Goal: Task Accomplishment & Management: Complete application form

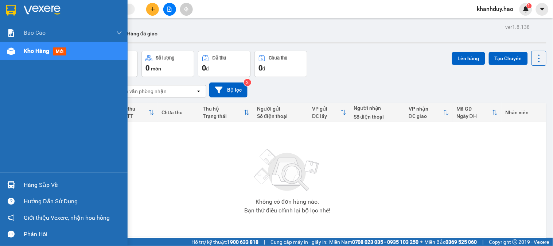
click at [39, 179] on div "Hàng sắp về" at bounding box center [73, 184] width 98 height 11
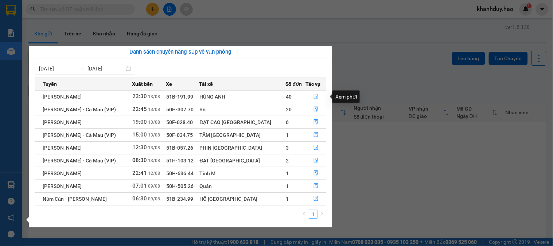
click at [314, 95] on icon "file-done" at bounding box center [316, 96] width 5 height 5
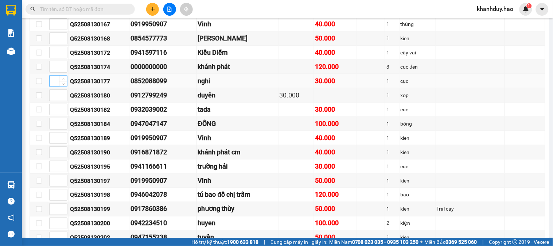
scroll to position [40, 0]
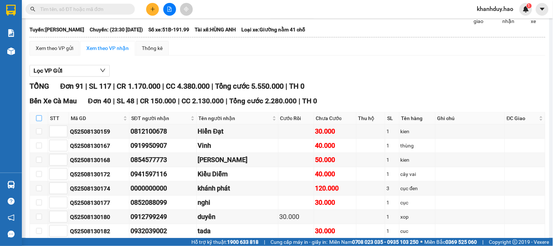
click at [40, 121] on input "checkbox" at bounding box center [39, 118] width 6 height 6
checkbox input "true"
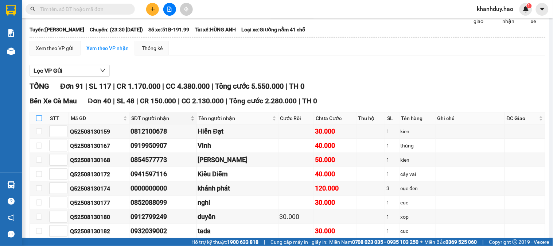
checkbox input "true"
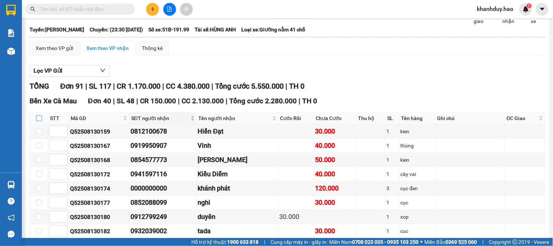
checkbox input "true"
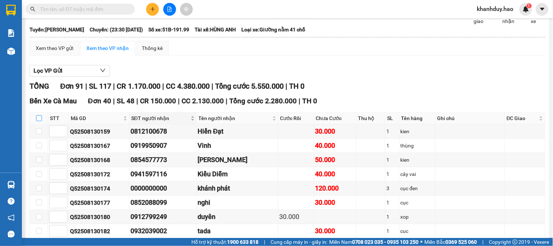
checkbox input "true"
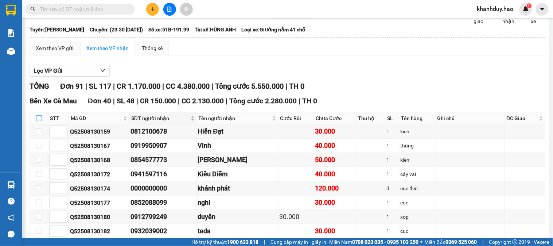
checkbox input "true"
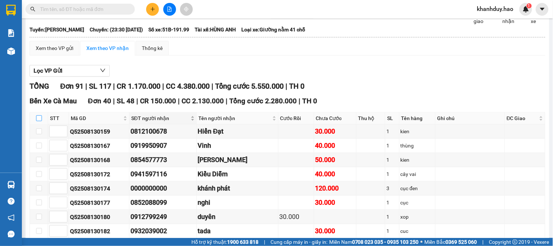
checkbox input "true"
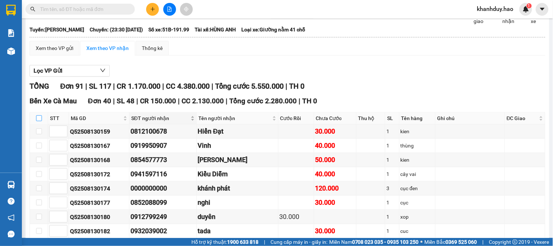
checkbox input "true"
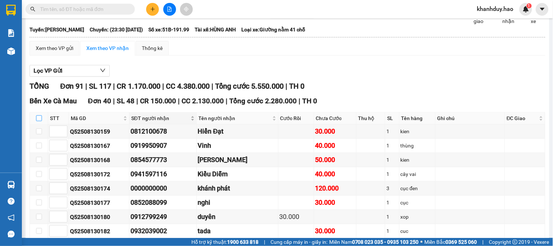
checkbox input "true"
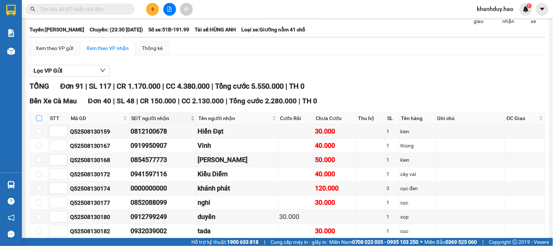
checkbox input "true"
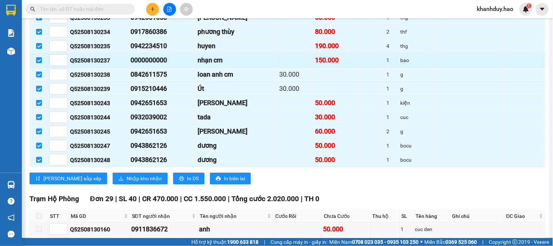
scroll to position [567, 0]
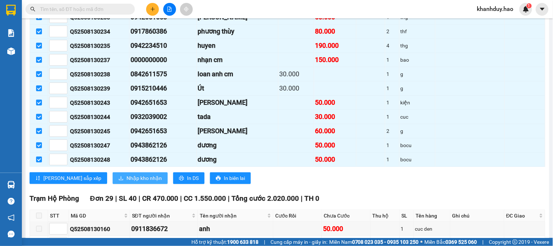
click at [127, 182] on span "Nhập kho nhận" at bounding box center [144, 178] width 35 height 8
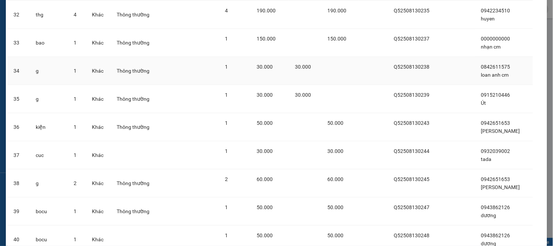
scroll to position [993, 0]
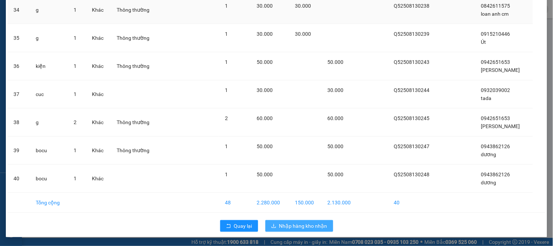
click at [298, 220] on button "Nhập hàng kho nhận" at bounding box center [300, 226] width 68 height 12
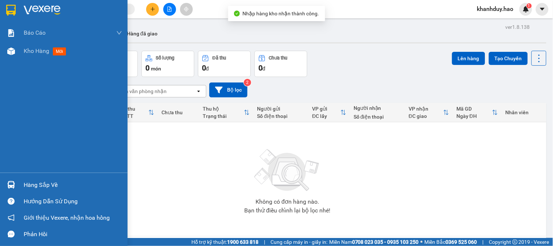
click at [30, 190] on div "Hàng sắp về" at bounding box center [64, 185] width 128 height 16
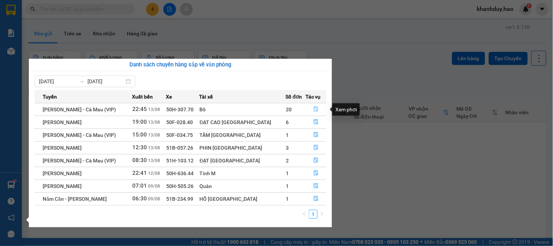
click at [314, 109] on icon "file-done" at bounding box center [316, 108] width 5 height 5
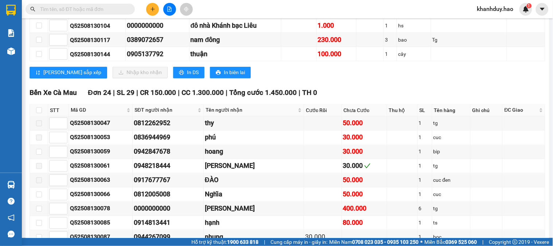
scroll to position [324, 0]
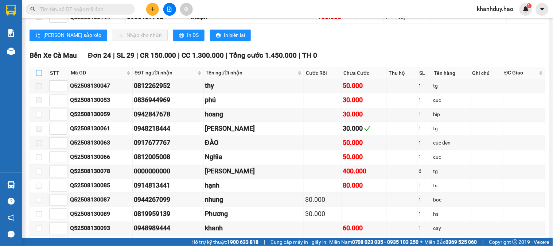
click at [37, 76] on input "checkbox" at bounding box center [39, 73] width 6 height 6
checkbox input "true"
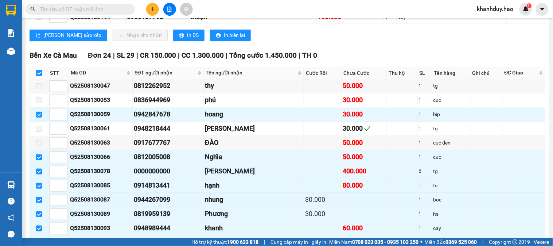
checkbox input "true"
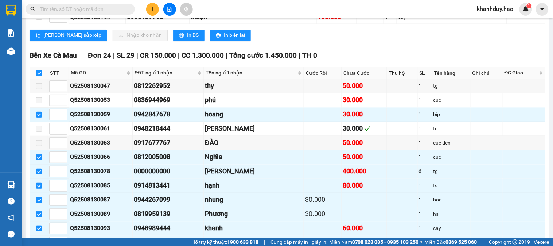
checkbox input "true"
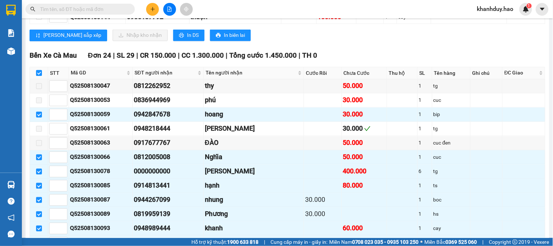
checkbox input "true"
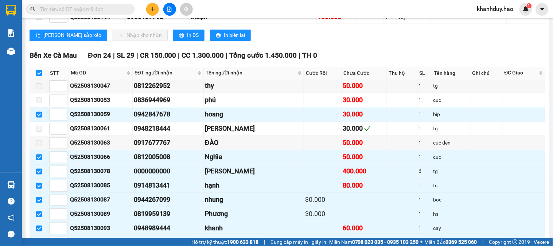
checkbox input "true"
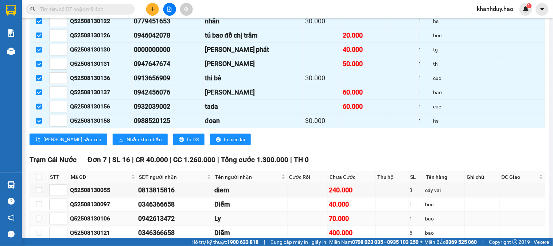
scroll to position [689, 0]
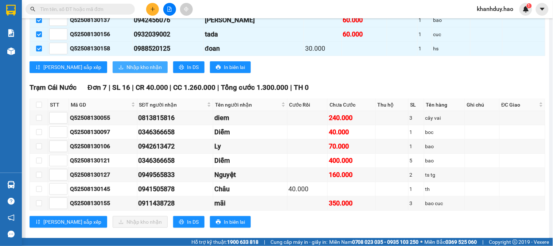
click at [127, 71] on span "Nhập kho nhận" at bounding box center [144, 67] width 35 height 8
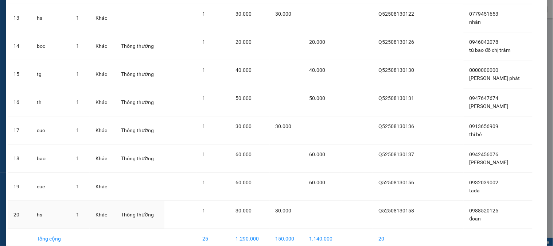
scroll to position [431, 0]
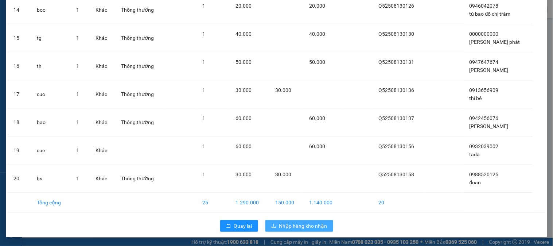
click at [289, 224] on span "Nhập hàng kho nhận" at bounding box center [303, 226] width 48 height 8
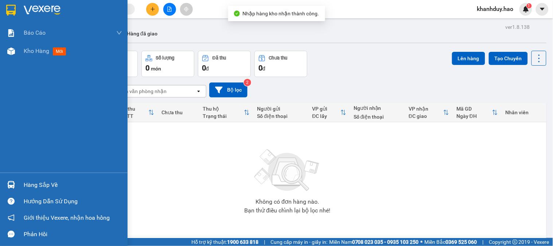
click at [40, 190] on div "Hàng sắp về" at bounding box center [73, 184] width 98 height 11
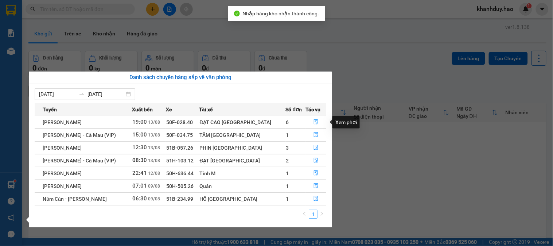
click at [316, 122] on button "button" at bounding box center [316, 122] width 20 height 12
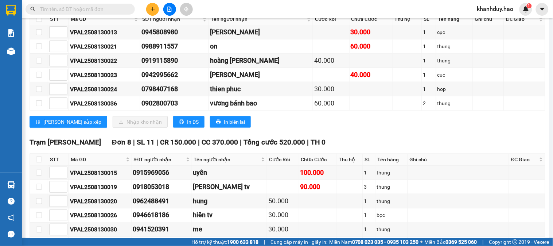
scroll to position [81, 0]
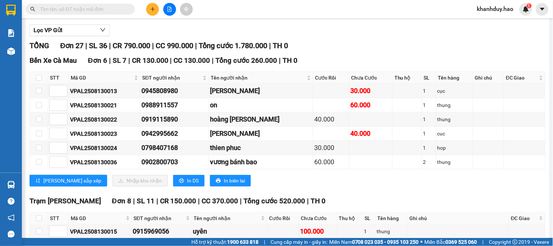
click at [32, 84] on th at bounding box center [39, 78] width 18 height 12
click at [39, 81] on input "checkbox" at bounding box center [39, 78] width 6 height 6
checkbox input "true"
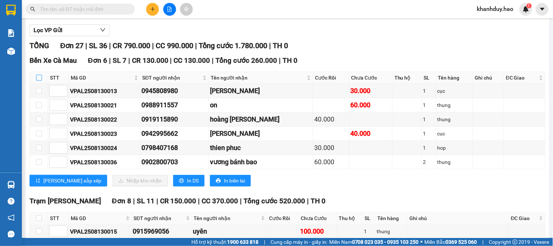
checkbox input "true"
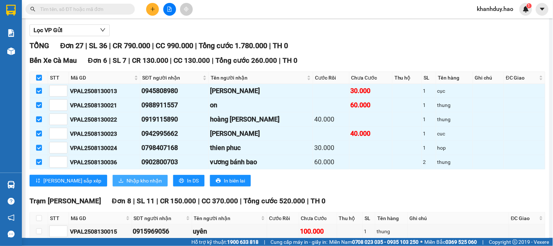
click at [113, 186] on button "Nhập kho nhận" at bounding box center [140, 181] width 55 height 12
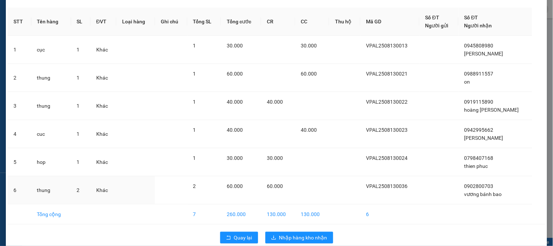
scroll to position [37, 0]
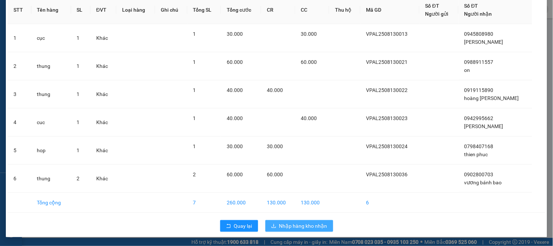
click at [311, 224] on span "Nhập hàng kho nhận" at bounding box center [303, 226] width 48 height 8
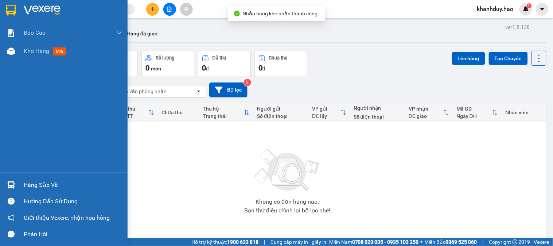
click at [33, 188] on div "Hàng sắp về" at bounding box center [73, 184] width 98 height 11
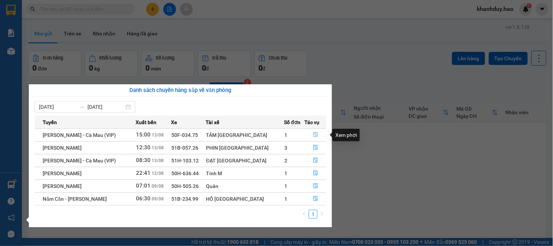
click at [314, 133] on icon "file-done" at bounding box center [316, 134] width 4 height 5
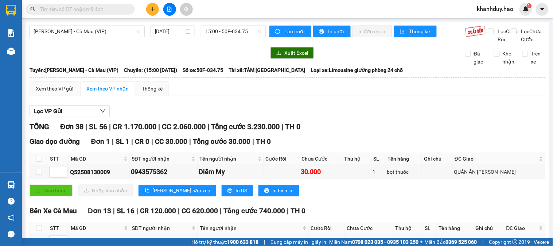
scroll to position [121, 0]
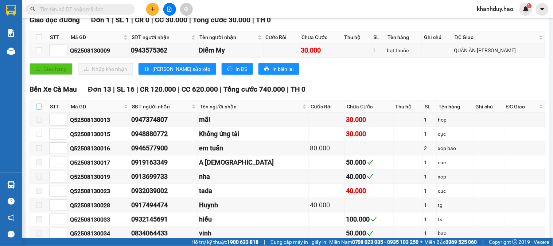
click at [36, 109] on input "checkbox" at bounding box center [39, 107] width 6 height 6
checkbox input "true"
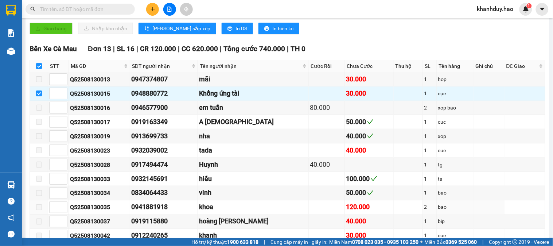
scroll to position [243, 0]
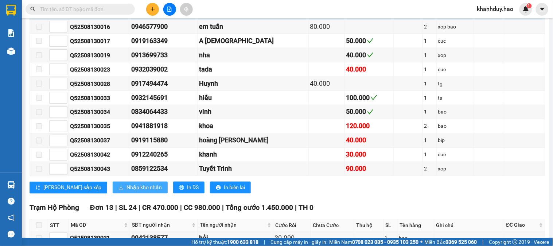
click at [127, 191] on span "Nhập kho nhận" at bounding box center [144, 187] width 35 height 8
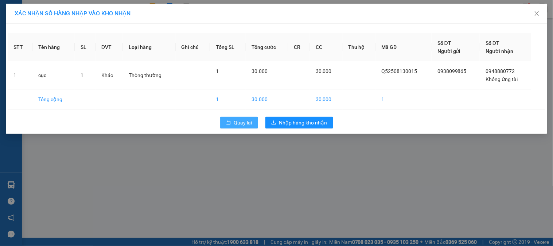
click at [244, 125] on span "Quay lại" at bounding box center [243, 123] width 18 height 8
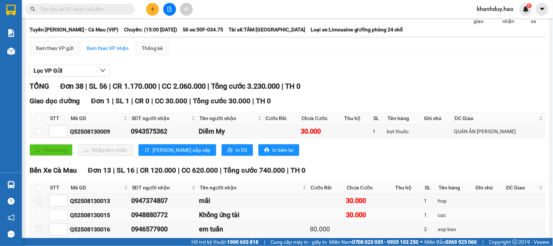
scroll to position [81, 0]
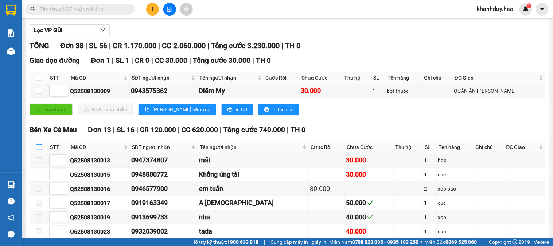
click at [38, 150] on input "checkbox" at bounding box center [39, 147] width 6 height 6
checkbox input "true"
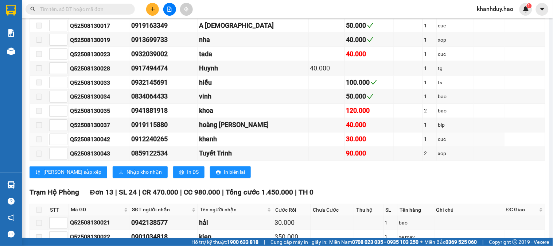
scroll to position [365, 0]
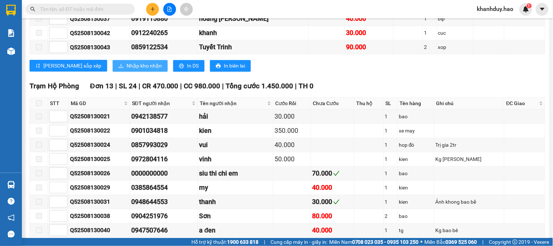
click at [127, 70] on span "Nhập kho nhận" at bounding box center [144, 66] width 35 height 8
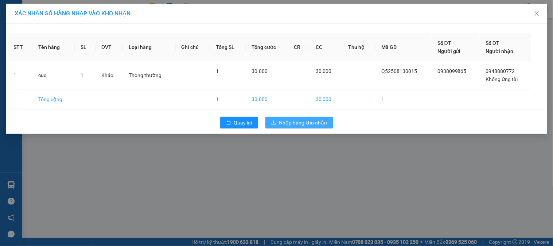
click at [302, 117] on button "Nhập hàng kho nhận" at bounding box center [300, 123] width 68 height 12
click at [301, 118] on button "Nhập hàng kho nhận" at bounding box center [300, 123] width 68 height 12
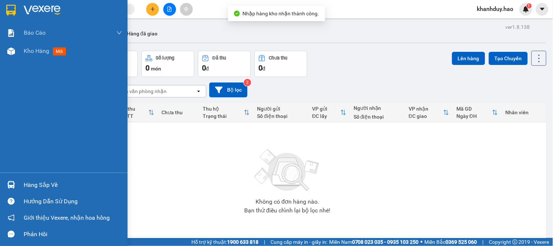
click at [41, 180] on div "Hàng sắp về" at bounding box center [73, 184] width 98 height 11
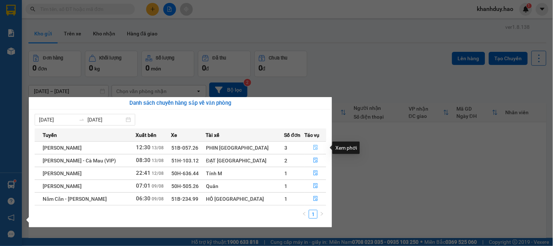
click at [314, 147] on icon "file-done" at bounding box center [316, 147] width 4 height 5
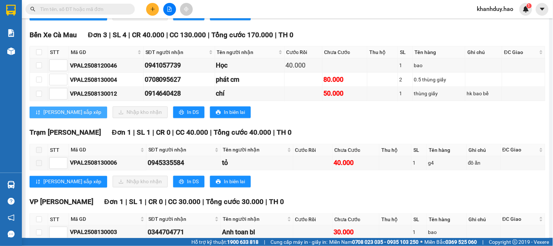
scroll to position [243, 0]
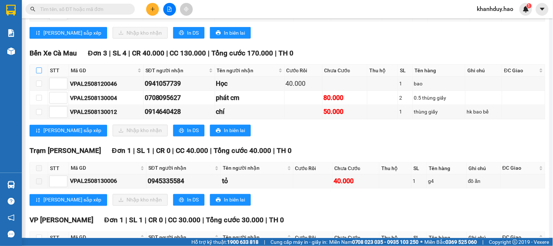
click at [37, 73] on input "checkbox" at bounding box center [39, 70] width 6 height 6
checkbox input "true"
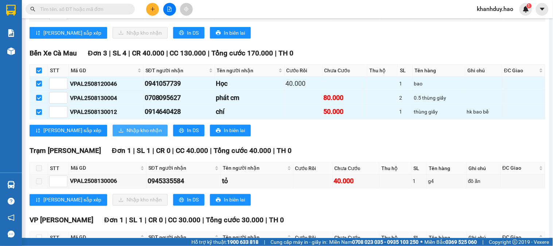
click at [127, 135] on span "Nhập kho nhận" at bounding box center [144, 131] width 35 height 8
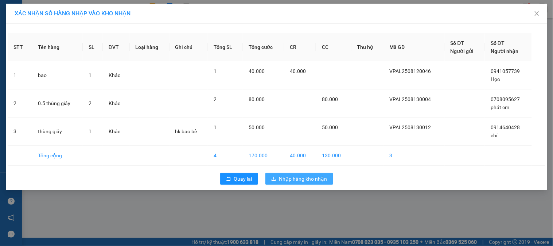
click at [288, 179] on span "Nhập hàng kho nhận" at bounding box center [303, 179] width 48 height 8
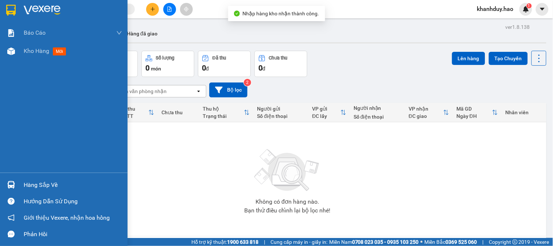
click at [5, 184] on div at bounding box center [11, 184] width 13 height 13
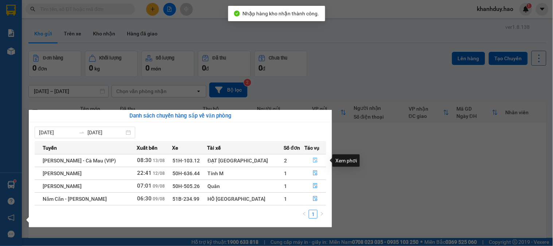
click at [313, 159] on icon "file-done" at bounding box center [315, 160] width 5 height 5
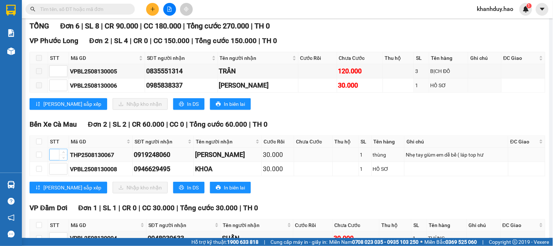
scroll to position [121, 0]
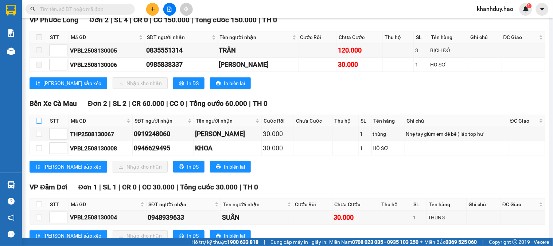
click at [36, 124] on input "checkbox" at bounding box center [39, 121] width 6 height 6
checkbox input "true"
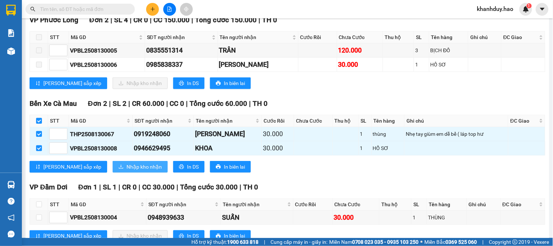
click at [127, 171] on span "Nhập kho nhận" at bounding box center [144, 167] width 35 height 8
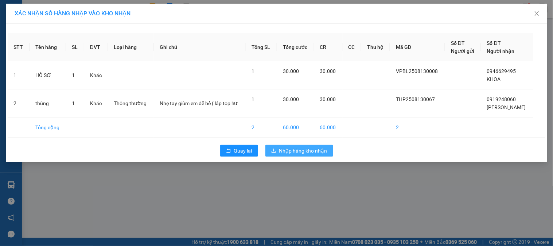
click at [286, 151] on span "Nhập hàng kho nhận" at bounding box center [303, 151] width 48 height 8
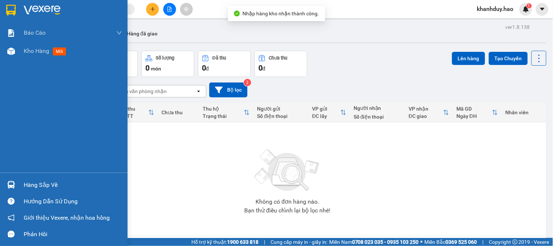
click at [18, 188] on div "Hàng sắp về" at bounding box center [64, 185] width 128 height 16
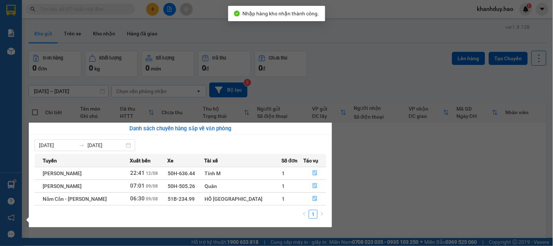
click at [121, 99] on section "Kết quả tìm kiếm ( 0 ) Bộ lọc Thuộc VP này Gửi 3 ngày gần nhất No Data khanhduy…" at bounding box center [276, 123] width 553 height 246
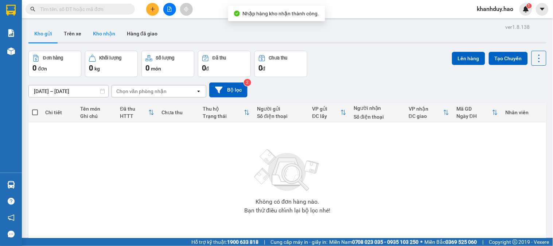
click at [103, 31] on button "Kho nhận" at bounding box center [104, 34] width 34 height 18
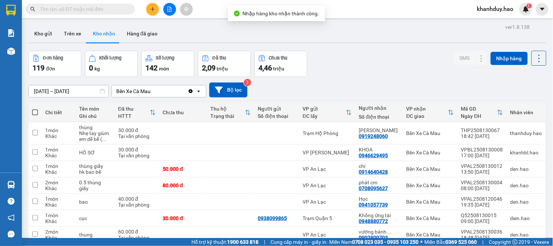
click at [53, 90] on input "[DATE] – [DATE]" at bounding box center [69, 91] width 80 height 12
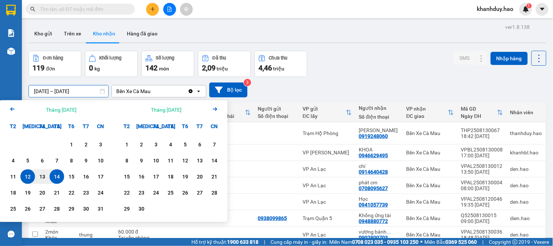
click at [57, 175] on div "14" at bounding box center [57, 176] width 10 height 9
type input "14/08/2025 – 14/08/2025"
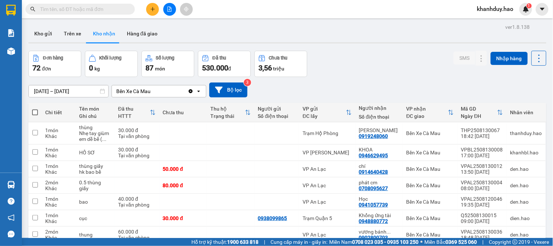
click at [152, 112] on icon at bounding box center [153, 112] width 6 height 6
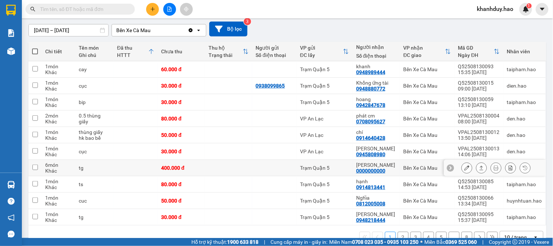
scroll to position [79, 0]
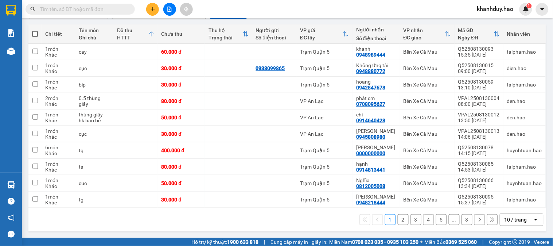
click at [511, 214] on div "10 / trang" at bounding box center [516, 220] width 33 height 12
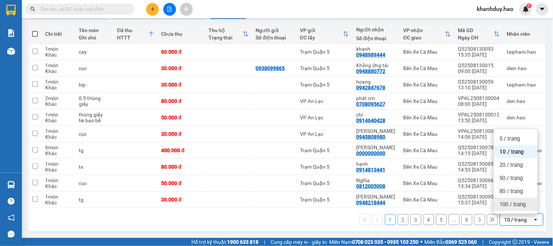
click at [511, 208] on div "100 / trang" at bounding box center [516, 204] width 44 height 13
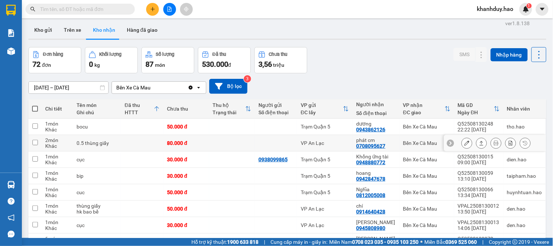
scroll to position [0, 0]
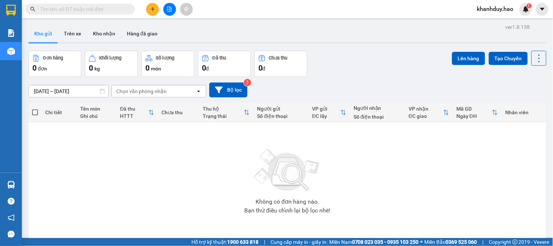
click at [150, 6] on button at bounding box center [152, 9] width 13 height 13
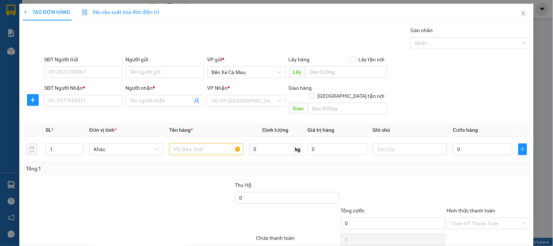
click at [69, 110] on div "Transit Pickup Surcharge Ids Transit Deliver Surcharge Ids Transit Deliver Surc…" at bounding box center [276, 144] width 507 height 237
click at [72, 103] on input "SĐT Người Nhận *" at bounding box center [83, 101] width 78 height 12
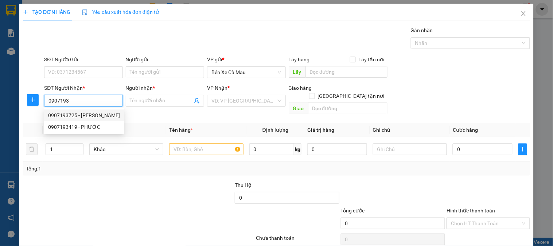
click at [90, 113] on div "0907193725 - [PERSON_NAME]" at bounding box center [84, 115] width 72 height 8
type input "0907193725"
type input "CẨM"
type input "30.000"
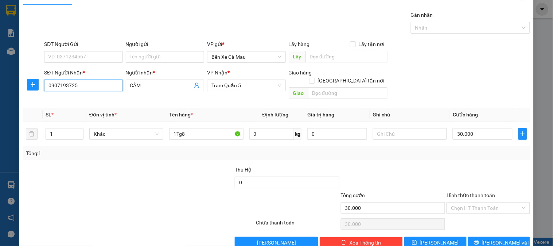
scroll to position [24, 0]
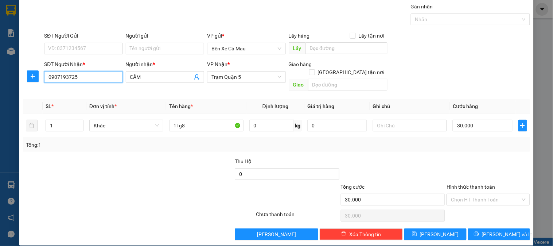
type input "0907193725"
click at [480, 185] on div "Hình thức thanh toán" at bounding box center [488, 188] width 83 height 11
drag, startPoint x: 479, startPoint y: 192, endPoint x: 477, endPoint y: 201, distance: 9.4
click at [478, 194] on input "Hình thức thanh toán" at bounding box center [485, 199] width 69 height 11
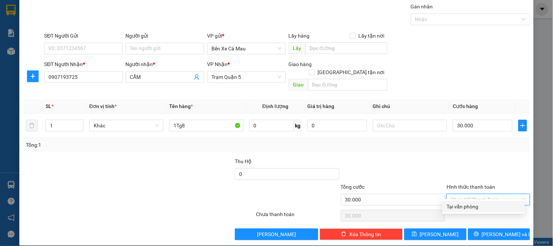
click at [476, 206] on div "Tại văn phòng" at bounding box center [484, 206] width 74 height 8
type input "0"
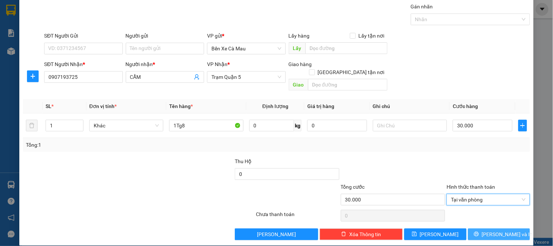
click at [481, 232] on button "[PERSON_NAME] và In" at bounding box center [499, 234] width 62 height 12
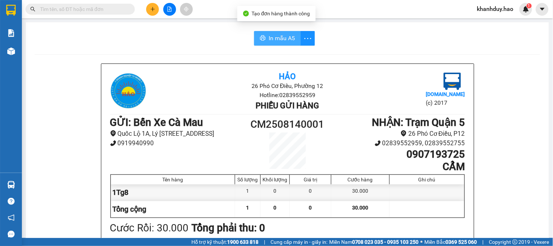
click at [278, 42] on span "In mẫu A5" at bounding box center [282, 38] width 26 height 9
click at [99, 5] on input "text" at bounding box center [83, 9] width 86 height 8
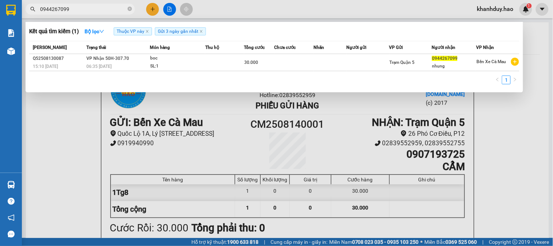
type input "0944267099"
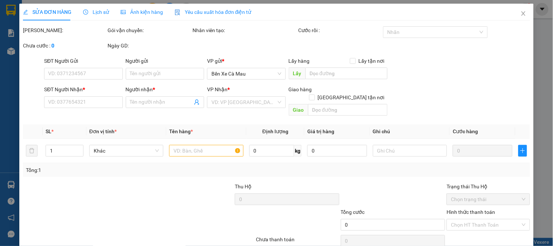
click at [129, 8] on div "Ảnh kiện hàng" at bounding box center [142, 12] width 42 height 8
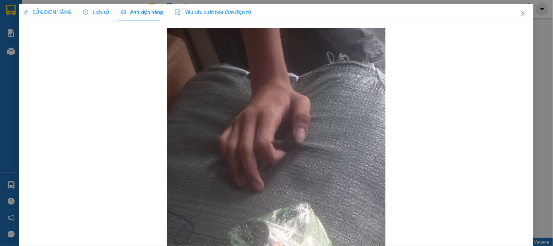
click at [58, 11] on span "SỬA ĐƠN HÀNG" at bounding box center [47, 12] width 49 height 6
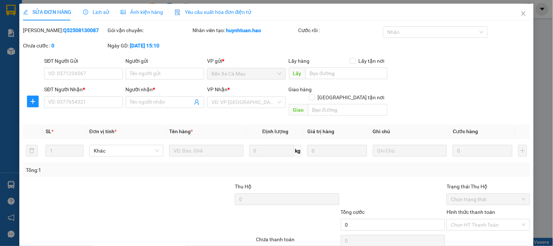
type input "0944267099"
type input "nhung"
type input "30.000"
type input "0"
click at [152, 20] on div "Ảnh kiện hàng" at bounding box center [142, 12] width 42 height 17
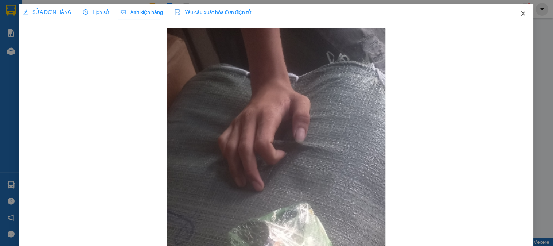
click at [521, 13] on icon "close" at bounding box center [524, 14] width 6 height 6
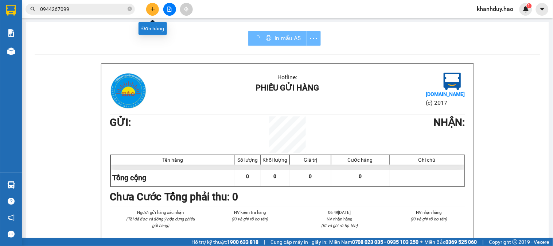
click at [155, 7] on icon "plus" at bounding box center [152, 9] width 5 height 5
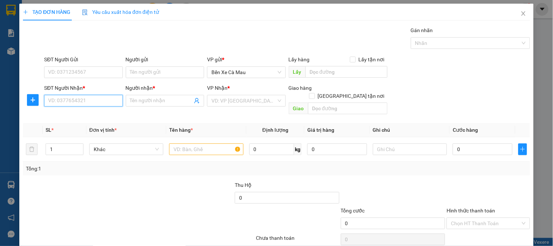
click at [88, 98] on input "SĐT Người Nhận *" at bounding box center [83, 101] width 78 height 12
click at [86, 117] on div "0902832255 - BỀN" at bounding box center [82, 115] width 69 height 8
type input "0902832255"
type input "BỀN"
type input "30.000"
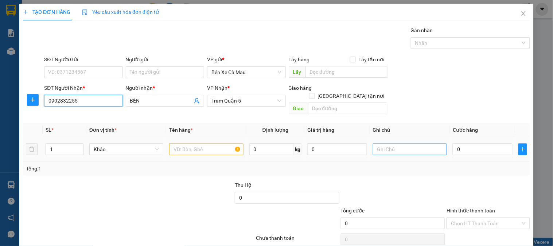
type input "30.000"
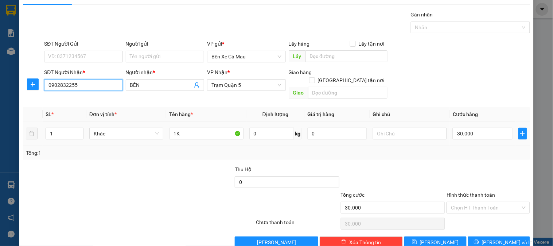
scroll to position [24, 0]
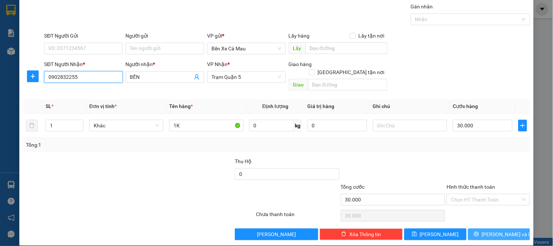
type input "0902832255"
click at [495, 230] on span "[PERSON_NAME] và In" at bounding box center [507, 234] width 51 height 8
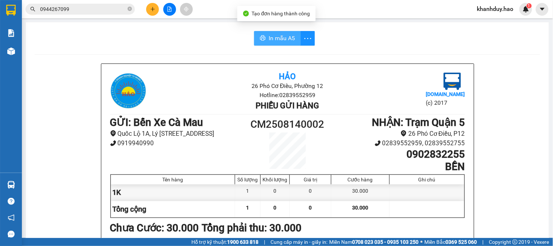
click at [275, 31] on button "In mẫu A5" at bounding box center [277, 38] width 47 height 15
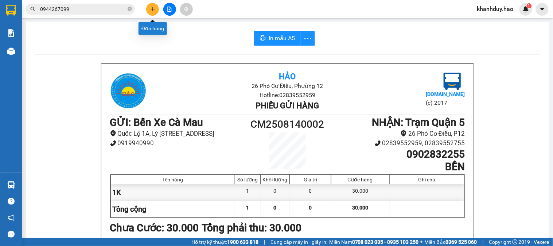
click at [151, 9] on icon "plus" at bounding box center [152, 9] width 5 height 5
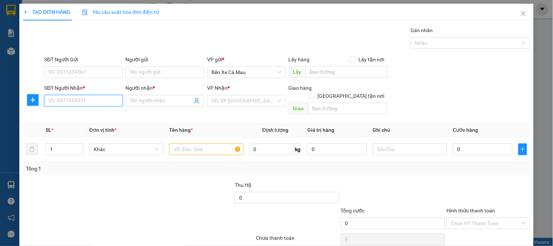
click at [93, 103] on input "SĐT Người Nhận *" at bounding box center [83, 101] width 78 height 12
type input "0943400112"
click at [90, 115] on div "0943400112 - ĐẠT" at bounding box center [82, 115] width 69 height 8
type input "ĐẠT"
type input "30.000"
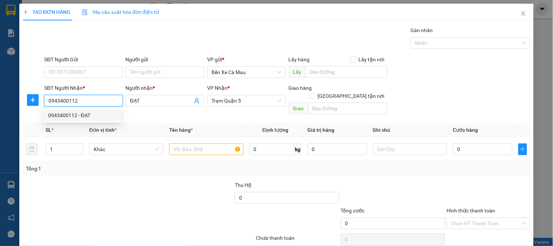
type input "30.000"
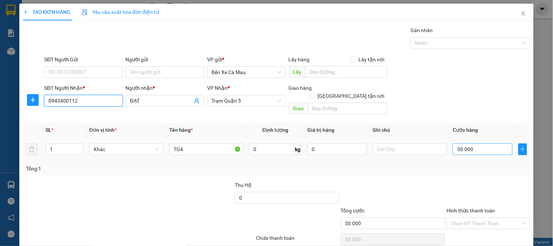
type input "0943400112"
click at [471, 143] on input "30.000" at bounding box center [483, 149] width 60 height 12
type input "0"
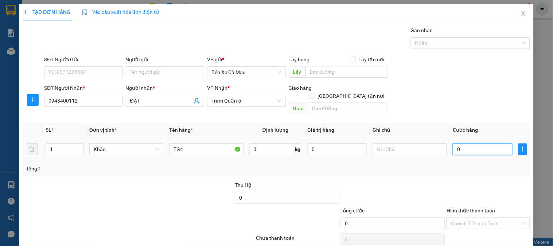
type input "4"
type input "004"
type input "40"
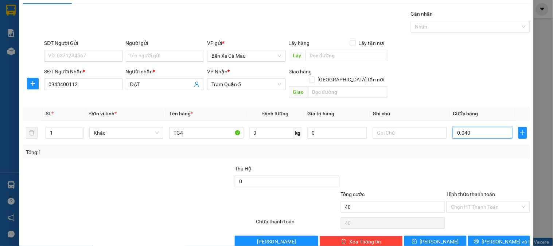
scroll to position [24, 0]
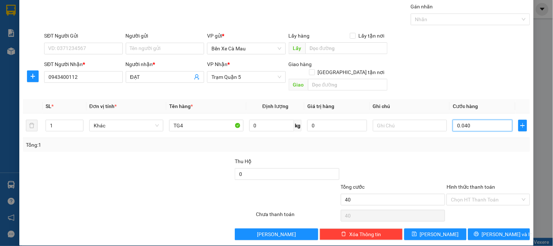
type input "0.040"
click at [466, 184] on label "Hình thức thanh toán" at bounding box center [471, 187] width 49 height 6
click at [466, 194] on input "Hình thức thanh toán" at bounding box center [485, 199] width 69 height 11
type input "40.000"
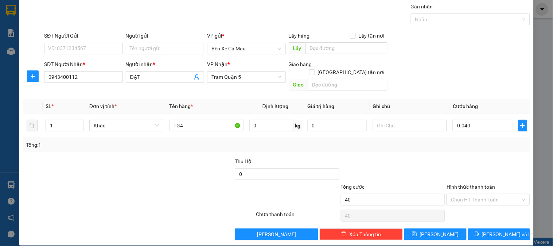
type input "40.000"
click at [468, 205] on div "Tại văn phòng" at bounding box center [484, 206] width 74 height 8
type input "0"
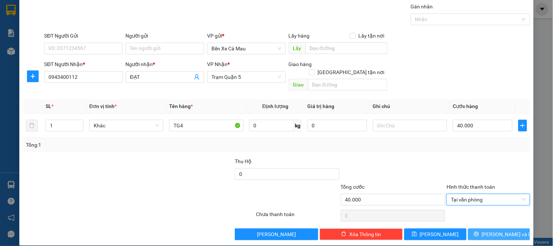
click at [468, 228] on button "[PERSON_NAME] và In" at bounding box center [499, 234] width 62 height 12
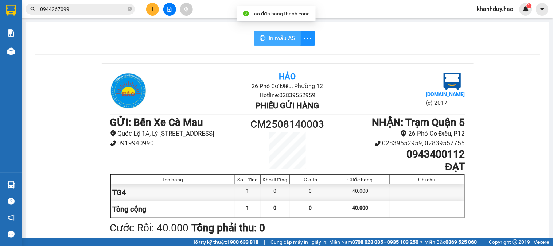
click at [269, 38] on span "In mẫu A5" at bounding box center [282, 38] width 26 height 9
click at [286, 37] on span "In mẫu A5" at bounding box center [282, 38] width 26 height 9
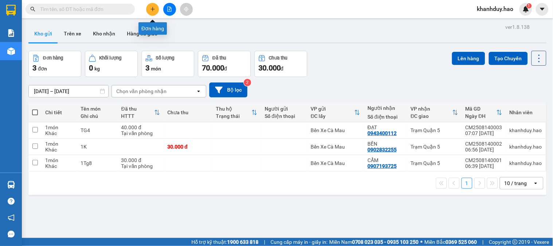
click at [151, 10] on icon "plus" at bounding box center [152, 9] width 5 height 5
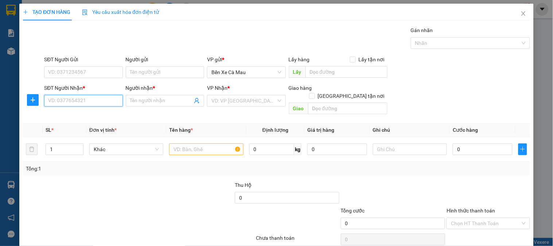
click at [107, 100] on input "SĐT Người Nhận *" at bounding box center [83, 101] width 78 height 12
type input "0854452068"
click at [58, 112] on div "0854452068 - LY" at bounding box center [82, 115] width 69 height 8
type input "LY"
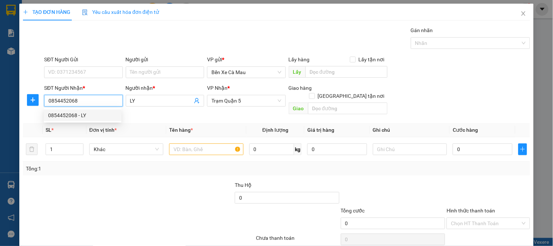
type input "30.000"
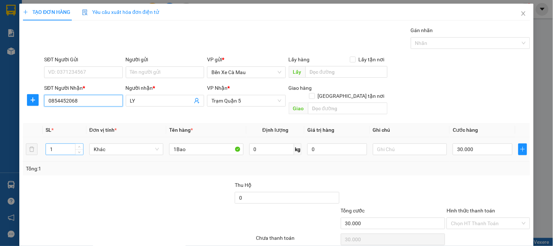
type input "0854452068"
click at [54, 144] on input "1" at bounding box center [64, 149] width 37 height 11
type input "2"
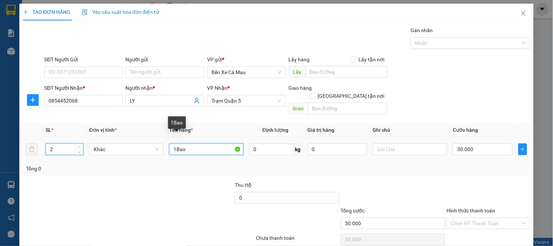
click at [186, 143] on input "1Bao" at bounding box center [206, 149] width 74 height 12
type input "1"
type input "2t"
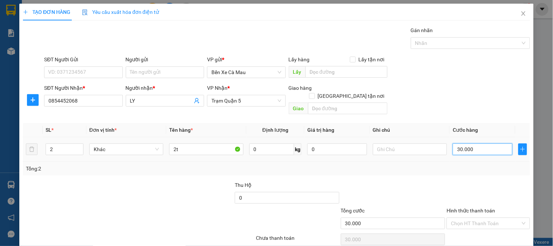
click at [473, 143] on input "30.000" at bounding box center [483, 149] width 60 height 12
type input "0"
type input "7"
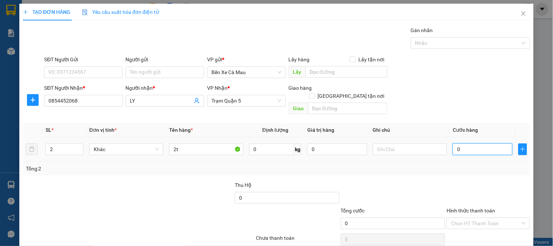
type input "7"
type input "007"
type input "70"
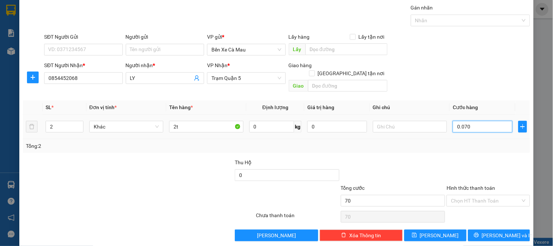
scroll to position [24, 0]
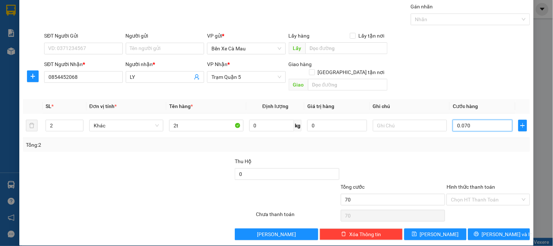
type input "0.070"
click at [476, 184] on label "Hình thức thanh toán" at bounding box center [471, 187] width 49 height 6
click at [476, 194] on input "Hình thức thanh toán" at bounding box center [485, 199] width 69 height 11
type input "70.000"
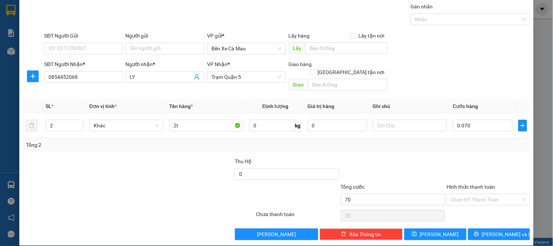
type input "70.000"
click at [476, 204] on div "Tại văn phòng" at bounding box center [484, 206] width 74 height 8
type input "0"
click at [476, 228] on button "[PERSON_NAME] và In" at bounding box center [499, 234] width 62 height 12
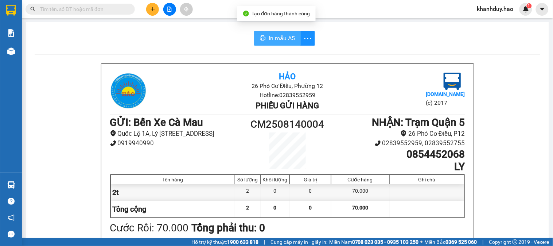
drag, startPoint x: 283, startPoint y: 38, endPoint x: 340, endPoint y: 37, distance: 56.5
click at [284, 38] on span "In mẫu A5" at bounding box center [282, 38] width 26 height 9
click at [254, 37] on button "In mẫu A5" at bounding box center [277, 38] width 47 height 15
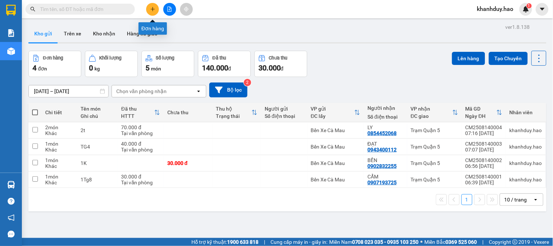
click at [152, 10] on icon "plus" at bounding box center [152, 9] width 5 height 5
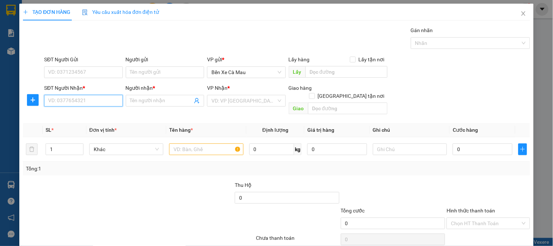
click at [89, 102] on input "SĐT Người Nhận *" at bounding box center [83, 101] width 78 height 12
click at [89, 115] on div "0945837839 - đồ nhà c trang" at bounding box center [82, 115] width 69 height 8
type input "0945837839"
type input "đồ nhà c trang"
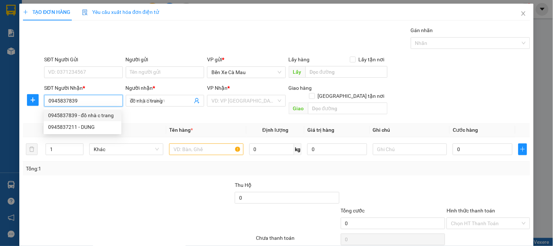
type input "20.000"
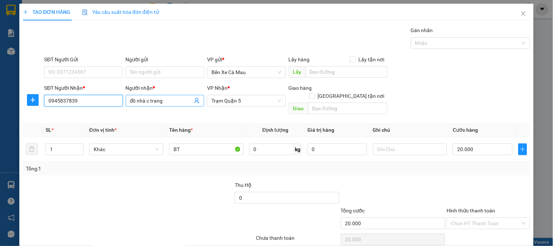
type input "0945837839"
click at [170, 100] on input "đồ nhà c trang" at bounding box center [161, 101] width 62 height 8
type input "đ"
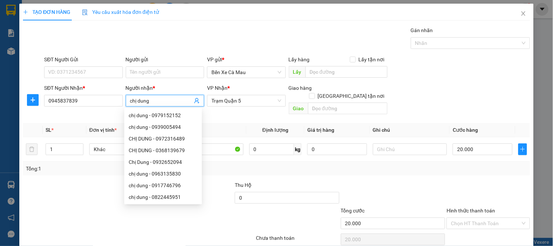
type input "chị dung"
click at [505, 164] on div "Tổng: 1" at bounding box center [276, 168] width 501 height 8
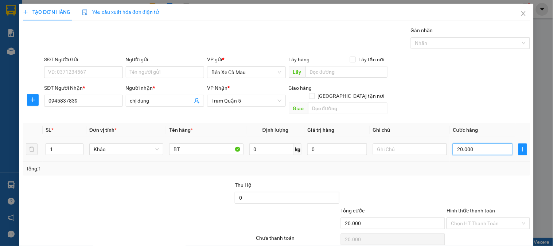
click at [481, 143] on input "20.000" at bounding box center [483, 149] width 60 height 12
type input "0"
type input "3"
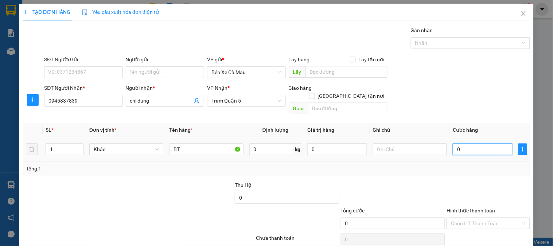
type input "3"
type input "003"
type input "30"
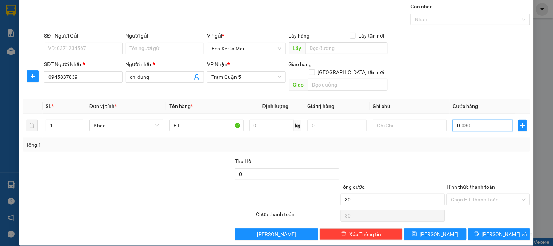
type input "0.030"
type input "30.000"
click at [481, 184] on label "Hình thức thanh toán" at bounding box center [471, 187] width 49 height 6
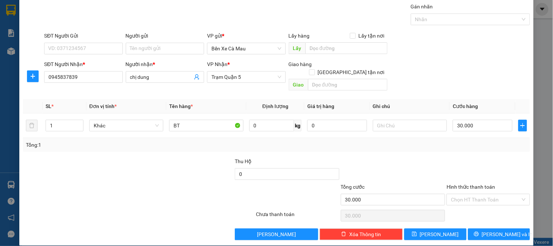
click at [481, 194] on input "Hình thức thanh toán" at bounding box center [485, 199] width 69 height 11
click at [479, 206] on div "Tại văn phòng" at bounding box center [484, 206] width 74 height 8
type input "0"
click at [479, 231] on icon "printer" at bounding box center [476, 233] width 5 height 5
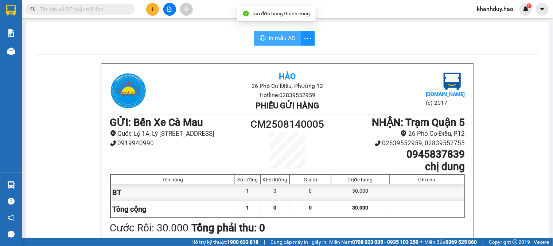
drag, startPoint x: 276, startPoint y: 37, endPoint x: 332, endPoint y: 42, distance: 56.3
click at [276, 37] on span "In mẫu A5" at bounding box center [282, 38] width 26 height 9
click at [120, 6] on input "text" at bounding box center [83, 9] width 86 height 8
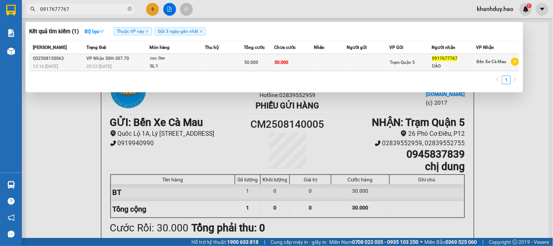
type input "0917677767"
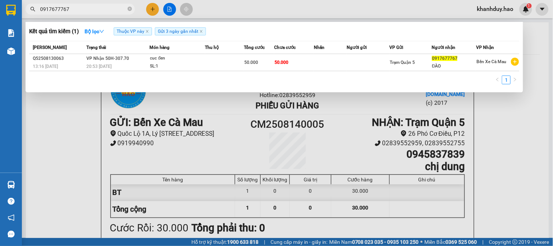
click at [202, 64] on div "SL: 1" at bounding box center [177, 66] width 55 height 8
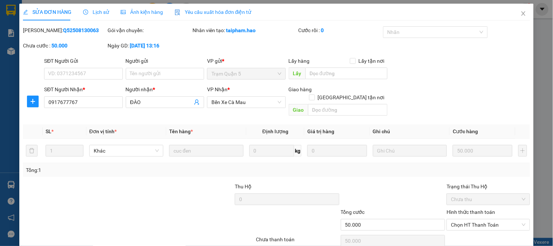
type input "0917677767"
type input "ĐÀO"
type input "50.000"
click at [144, 7] on div "Ảnh kiện hàng" at bounding box center [142, 12] width 42 height 17
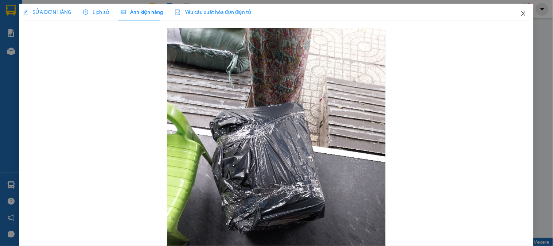
click at [521, 15] on icon "close" at bounding box center [524, 14] width 6 height 6
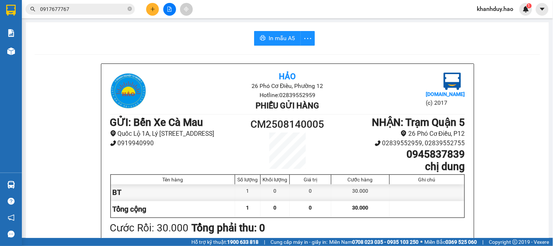
click at [148, 5] on button at bounding box center [152, 9] width 13 height 13
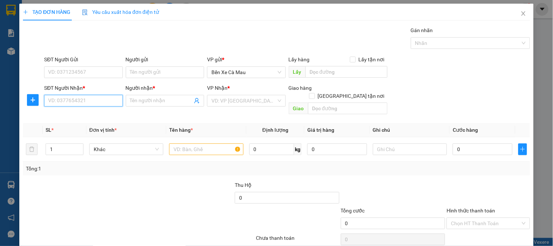
click at [96, 98] on input "SĐT Người Nhận *" at bounding box center [83, 101] width 78 height 12
type input "0949233073"
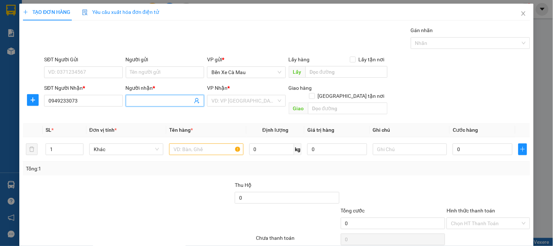
click at [139, 99] on input "Người nhận *" at bounding box center [161, 101] width 62 height 8
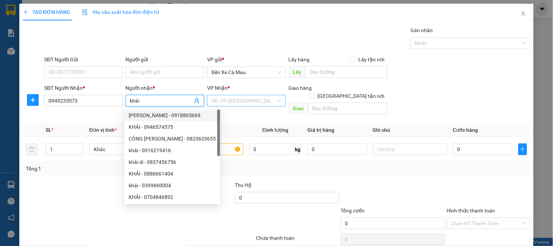
type input "khải"
click at [232, 98] on input "search" at bounding box center [244, 100] width 65 height 11
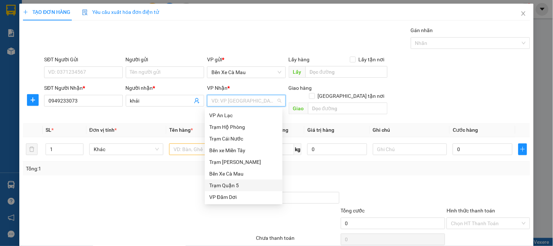
click at [227, 184] on div "Trạm Quận 5" at bounding box center [243, 185] width 69 height 8
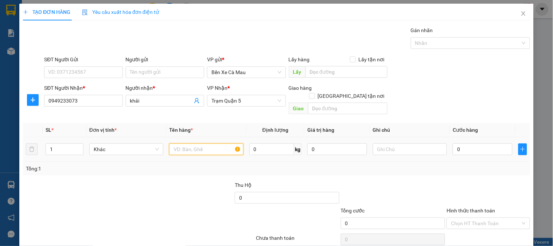
click at [213, 145] on input "text" at bounding box center [206, 149] width 74 height 12
type input "1 can"
click at [467, 144] on input "0" at bounding box center [483, 149] width 60 height 12
type input "003"
type input "3"
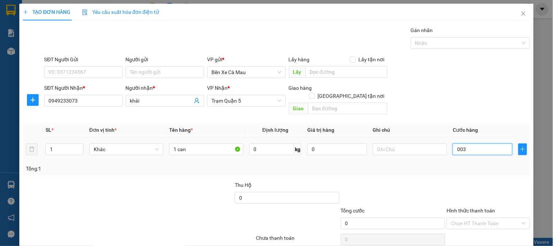
type input "3"
type input "0.030"
type input "30"
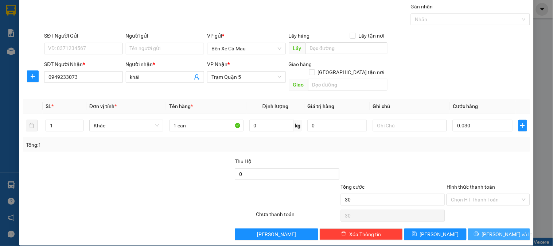
click at [475, 228] on button "[PERSON_NAME] và In" at bounding box center [499, 234] width 62 height 12
type input "30.000"
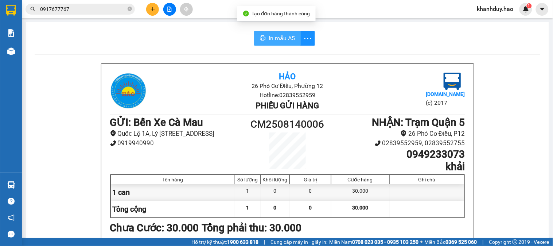
click at [269, 33] on button "In mẫu A5" at bounding box center [277, 38] width 47 height 15
click at [284, 33] on button "In mẫu A5" at bounding box center [277, 38] width 47 height 15
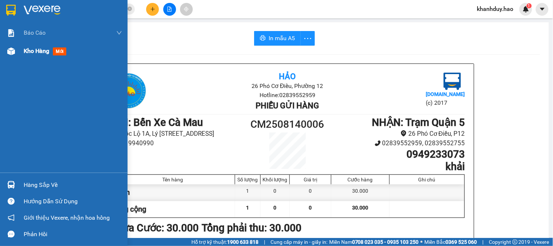
click at [56, 51] on span "mới" at bounding box center [59, 51] width 13 height 8
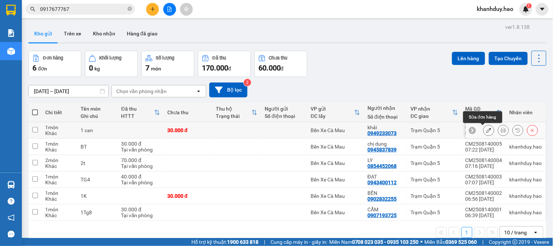
click at [487, 129] on icon at bounding box center [489, 130] width 5 height 5
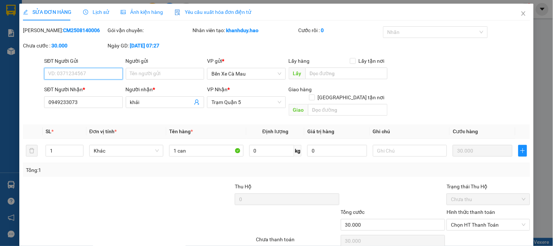
scroll to position [26, 0]
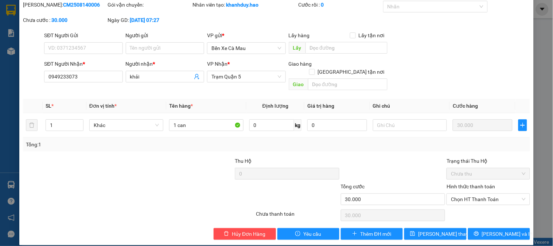
click at [480, 183] on label "Hình thức thanh toán" at bounding box center [471, 186] width 49 height 6
click at [480, 194] on input "Hình thức thanh toán" at bounding box center [485, 199] width 69 height 11
click at [476, 206] on div "Tại văn phòng" at bounding box center [484, 206] width 74 height 8
type input "0"
click at [473, 228] on button "[PERSON_NAME] và In" at bounding box center [499, 234] width 62 height 12
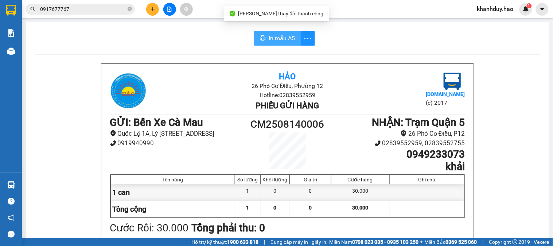
click at [281, 37] on span "In mẫu A5" at bounding box center [282, 38] width 26 height 9
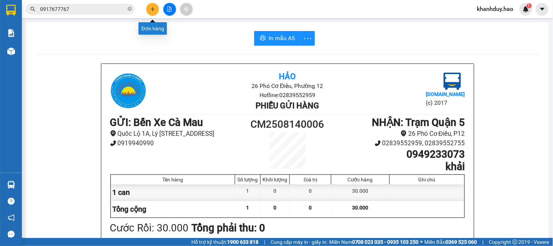
click at [155, 4] on button at bounding box center [152, 9] width 13 height 13
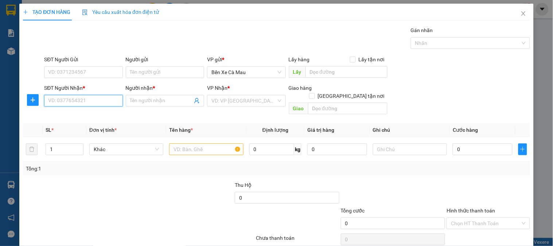
click at [112, 95] on input "SĐT Người Nhận *" at bounding box center [83, 101] width 78 height 12
click at [84, 117] on div "0961944245 - DƯƠNG" at bounding box center [82, 115] width 69 height 8
type input "0961944245"
type input "DƯƠNG"
type input "40.000"
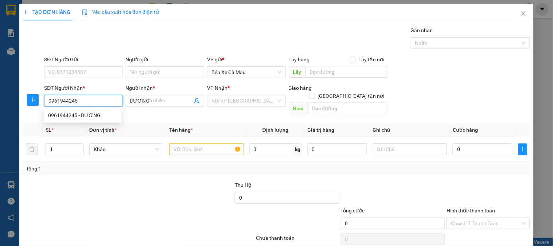
type input "40.000"
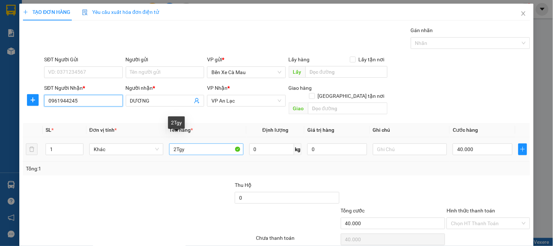
type input "0961944245"
click at [191, 143] on input "2Tgy" at bounding box center [206, 149] width 74 height 12
type input "2T"
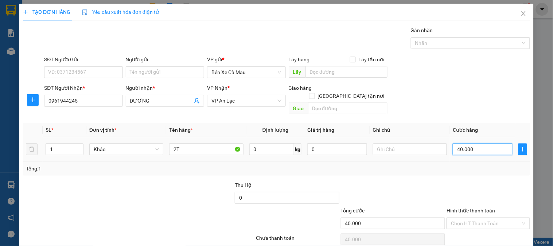
click at [487, 143] on input "40.000" at bounding box center [483, 149] width 60 height 12
type input "0"
type input "008"
type input "8"
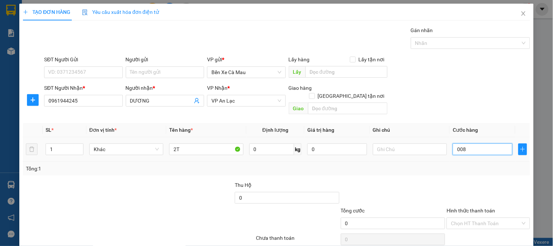
type input "8"
type input "0.080"
type input "80"
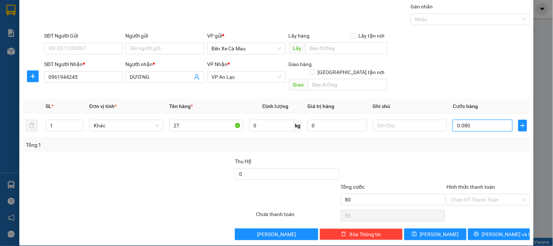
type input "0.080"
type input "80.000"
click at [476, 184] on label "Hình thức thanh toán" at bounding box center [471, 187] width 49 height 6
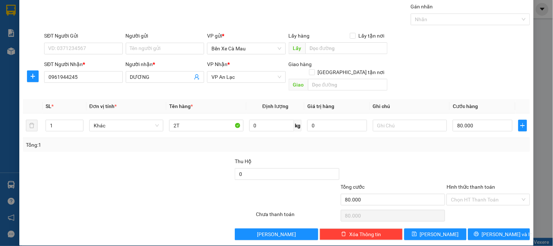
click at [476, 194] on input "Hình thức thanh toán" at bounding box center [485, 199] width 69 height 11
click at [474, 206] on div "Tại văn phòng" at bounding box center [484, 206] width 74 height 8
type input "0"
click at [473, 228] on button "[PERSON_NAME] và In" at bounding box center [499, 234] width 62 height 12
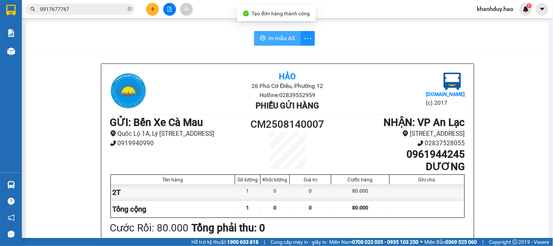
click at [280, 37] on span "In mẫu A5" at bounding box center [282, 38] width 26 height 9
click at [129, 9] on icon "close-circle" at bounding box center [130, 9] width 4 height 4
click at [115, 9] on input "text" at bounding box center [83, 9] width 86 height 8
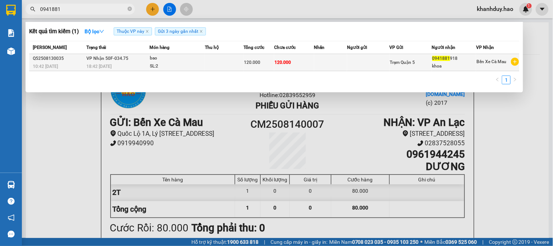
type input "0941881"
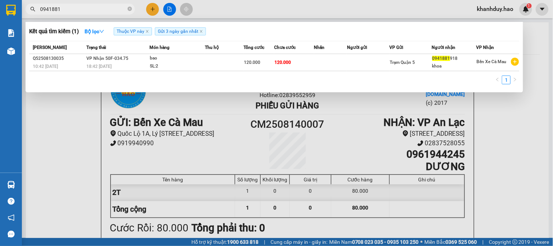
click at [125, 61] on span "VP Nhận 50F-034.75" at bounding box center [107, 58] width 42 height 5
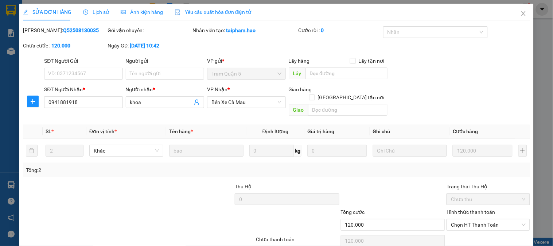
type input "0941881918"
type input "khoa"
type input "120.000"
click at [144, 12] on span "Ảnh kiện hàng" at bounding box center [142, 12] width 42 height 6
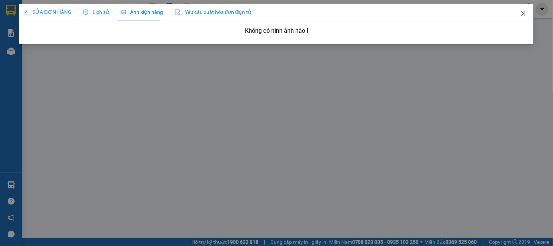
click at [524, 13] on icon "close" at bounding box center [524, 13] width 4 height 4
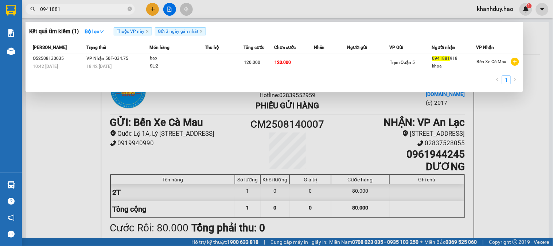
click at [107, 8] on input "0941881" at bounding box center [83, 9] width 86 height 8
click at [155, 8] on div at bounding box center [276, 123] width 553 height 246
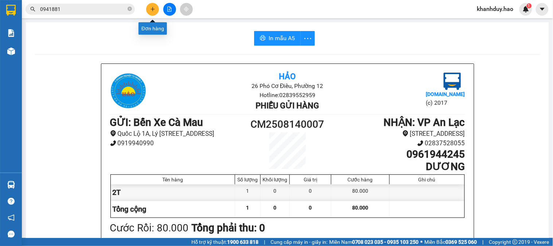
click at [148, 8] on button at bounding box center [152, 9] width 13 height 13
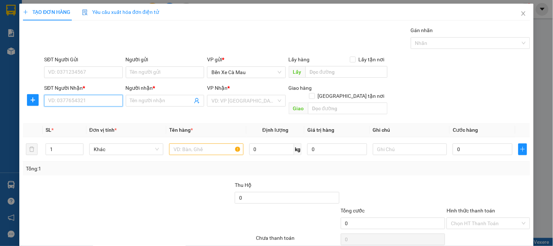
click at [102, 101] on input "SĐT Người Nhận *" at bounding box center [83, 101] width 78 height 12
type input "0941552817"
click at [162, 100] on input "Người nhận *" at bounding box center [161, 101] width 62 height 8
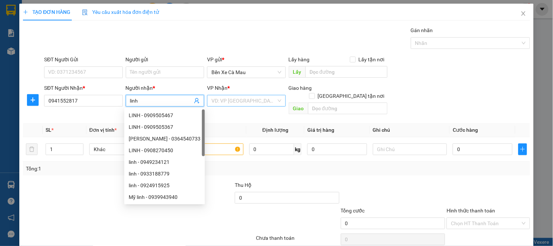
type input "linh"
click at [229, 97] on input "search" at bounding box center [244, 100] width 65 height 11
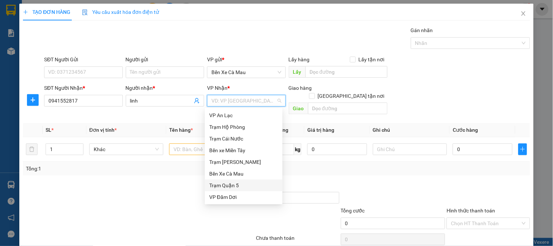
click at [227, 185] on div "Trạm Quận 5" at bounding box center [243, 185] width 69 height 8
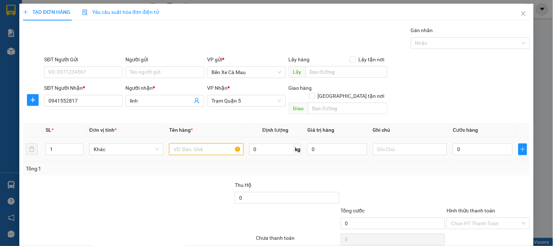
click at [197, 144] on input "text" at bounding box center [206, 149] width 74 height 12
type input "1t0.5"
click at [391, 143] on input "text" at bounding box center [410, 149] width 74 height 12
type input "v"
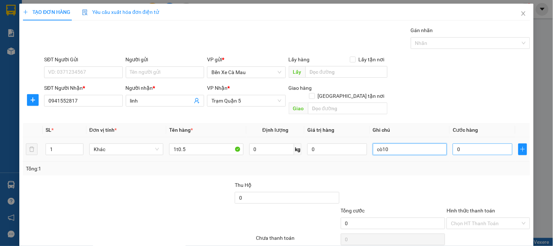
type input "cò10"
click at [465, 143] on input "0" at bounding box center [483, 149] width 60 height 12
type input "006"
type input "6"
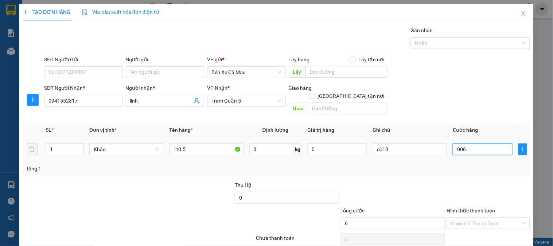
type input "0.060"
type input "60"
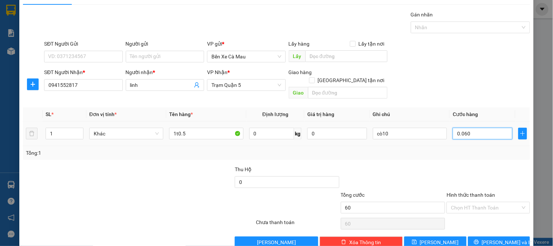
scroll to position [24, 0]
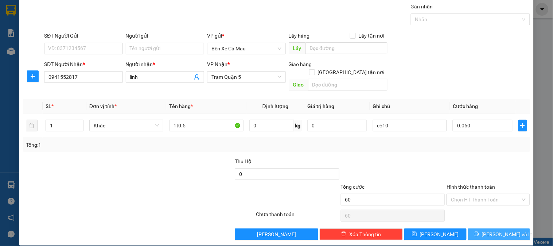
type input "60.000"
click at [480, 231] on button "[PERSON_NAME] và In" at bounding box center [499, 234] width 62 height 12
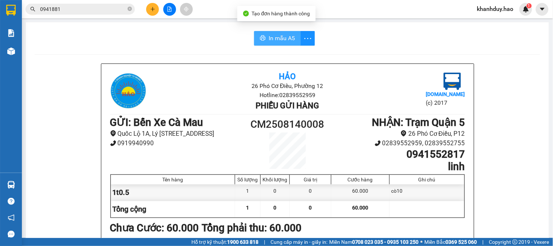
click at [282, 39] on span "In mẫu A5" at bounding box center [282, 38] width 26 height 9
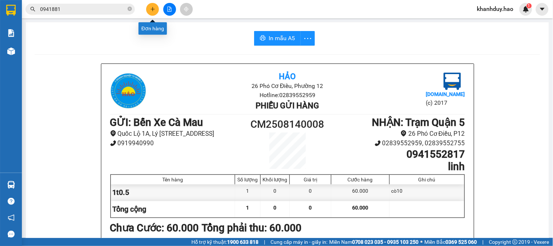
click at [152, 7] on icon "plus" at bounding box center [152, 9] width 5 height 5
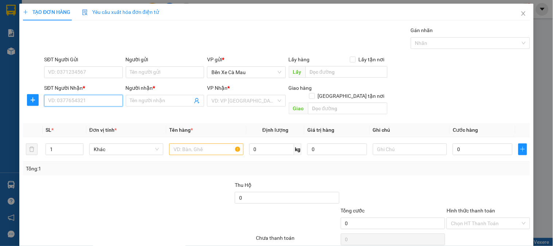
click at [100, 99] on input "SĐT Người Nhận *" at bounding box center [83, 101] width 78 height 12
type input "0906943099"
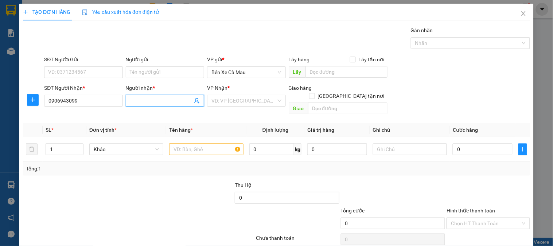
click at [134, 97] on input "Người nhận *" at bounding box center [161, 101] width 62 height 8
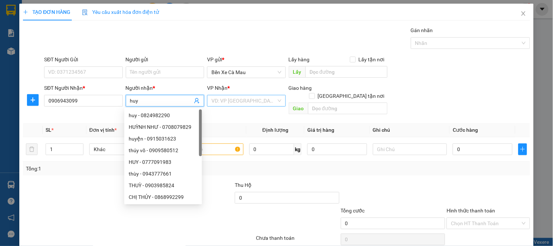
type input "huy"
click at [225, 101] on input "search" at bounding box center [244, 100] width 65 height 11
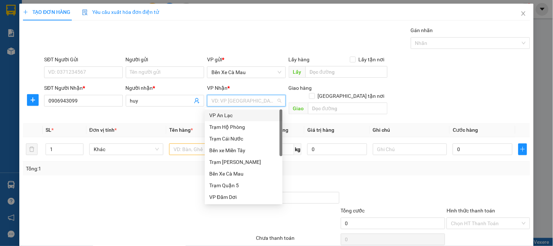
click at [233, 111] on div "VP An Lạc" at bounding box center [244, 115] width 78 height 12
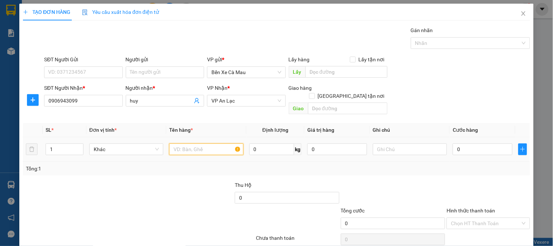
click at [207, 143] on input "text" at bounding box center [206, 149] width 74 height 12
type input "1 con gà"
click at [391, 143] on input "text" at bounding box center [410, 149] width 74 height 12
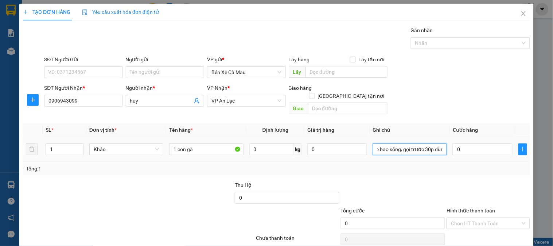
scroll to position [0, 8]
type input "ko bao sống, gọi trước 30p dùm"
click at [482, 143] on input "0" at bounding box center [483, 149] width 60 height 12
type input "001"
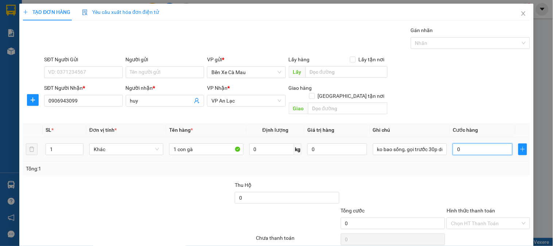
type input "1"
type input "0.010"
type input "10"
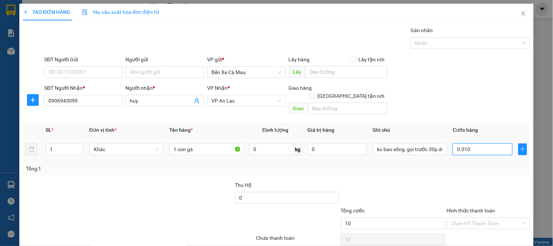
type input "00.100"
type input "100"
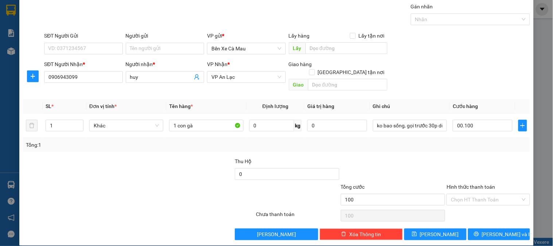
type input "100.000"
click at [478, 184] on label "Hình thức thanh toán" at bounding box center [471, 187] width 49 height 6
click at [478, 194] on input "Hình thức thanh toán" at bounding box center [485, 199] width 69 height 11
click at [478, 206] on div "Tại văn phòng" at bounding box center [484, 206] width 74 height 8
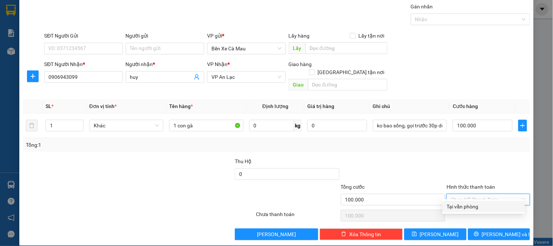
type input "0"
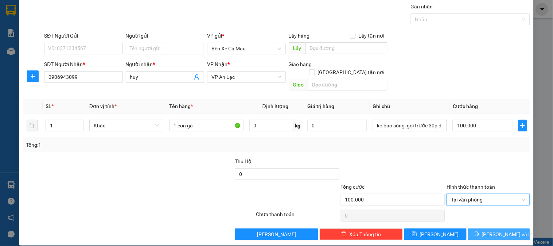
click at [476, 228] on button "[PERSON_NAME] và In" at bounding box center [499, 234] width 62 height 12
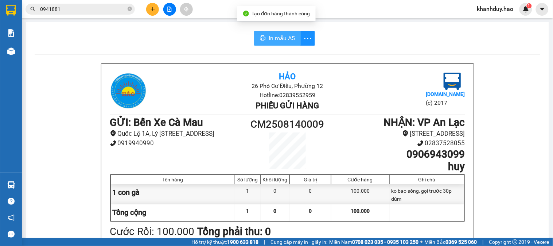
click at [287, 31] on button "In mẫu A5" at bounding box center [277, 38] width 47 height 15
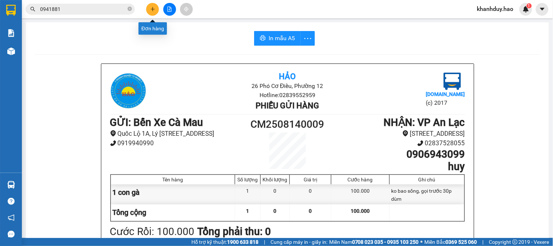
click at [157, 7] on button at bounding box center [152, 9] width 13 height 13
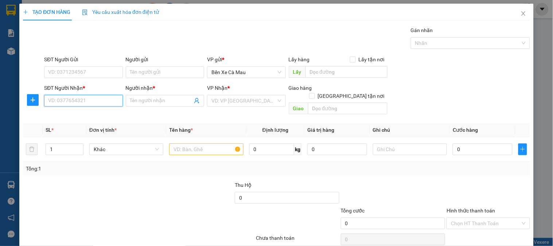
click at [79, 101] on input "SĐT Người Nhận *" at bounding box center [83, 101] width 78 height 12
type input "0947209211"
click at [75, 114] on div "0947209211 - QUYỀN" at bounding box center [82, 115] width 69 height 8
type input "QUYỀN"
type input "30.000"
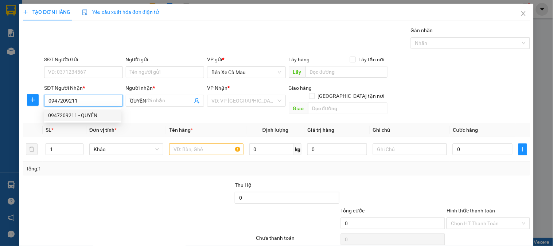
type input "30.000"
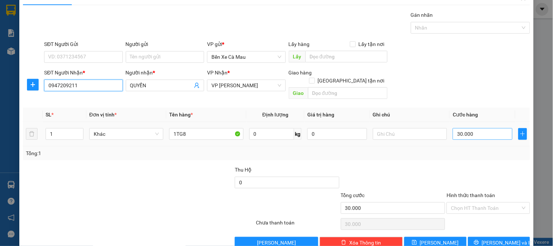
scroll to position [24, 0]
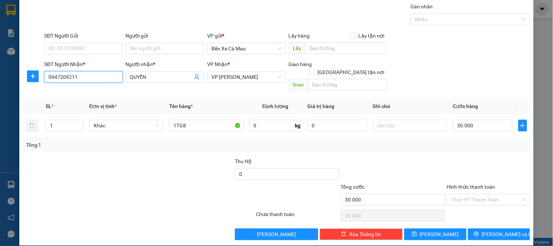
type input "0947209211"
click at [473, 184] on label "Hình thức thanh toán" at bounding box center [471, 187] width 49 height 6
click at [473, 194] on input "Hình thức thanh toán" at bounding box center [485, 199] width 69 height 11
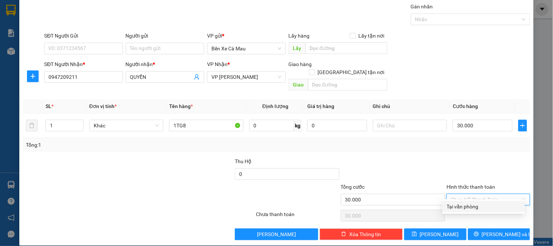
click at [472, 205] on div "Tại văn phòng" at bounding box center [484, 206] width 74 height 8
type input "0"
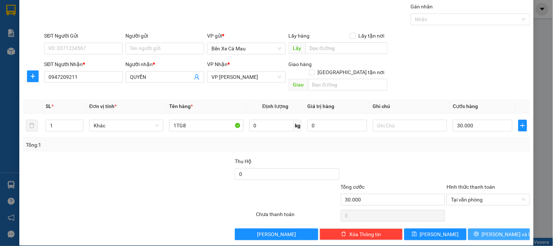
click at [472, 228] on button "[PERSON_NAME] và In" at bounding box center [499, 234] width 62 height 12
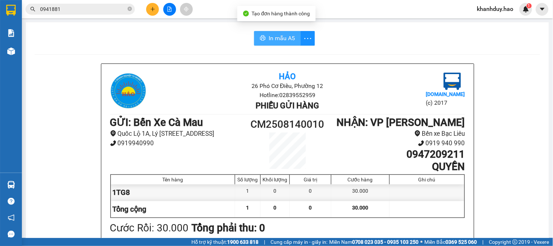
click at [280, 38] on span "In mẫu A5" at bounding box center [282, 38] width 26 height 9
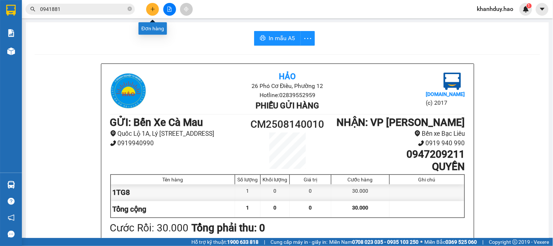
click at [154, 6] on button at bounding box center [152, 9] width 13 height 13
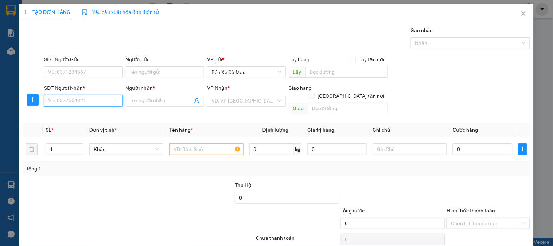
click at [104, 102] on input "SĐT Người Nhận *" at bounding box center [83, 101] width 78 height 12
click at [89, 119] on div "0795727070 - TIÊN" at bounding box center [82, 115] width 69 height 8
type input "0795727070"
type input "TIÊN"
type input "30.000"
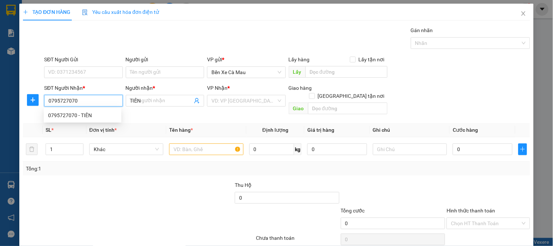
type input "30.000"
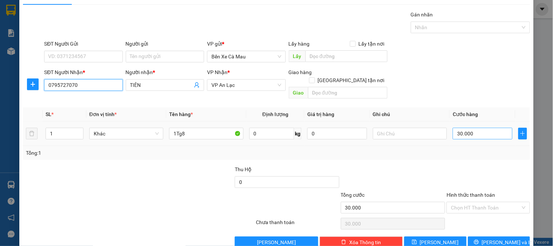
scroll to position [24, 0]
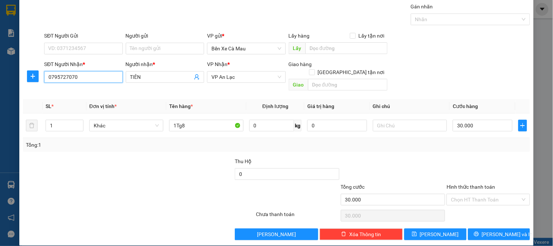
type input "0795727070"
click at [478, 184] on label "Hình thức thanh toán" at bounding box center [471, 187] width 49 height 6
click at [478, 194] on input "Hình thức thanh toán" at bounding box center [485, 199] width 69 height 11
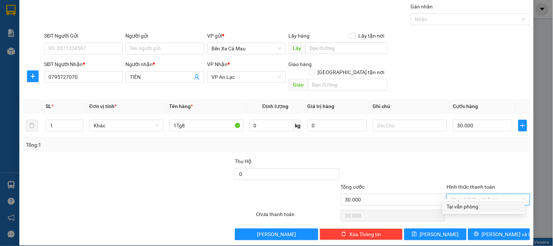
click at [475, 205] on div "Tại văn phòng" at bounding box center [484, 206] width 74 height 8
type input "0"
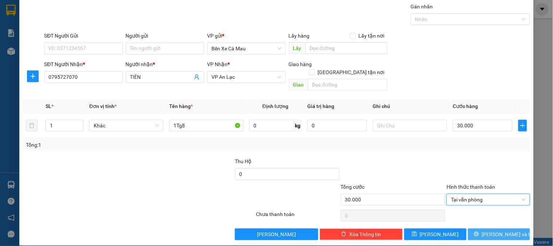
click at [475, 228] on button "[PERSON_NAME] và In" at bounding box center [499, 234] width 62 height 12
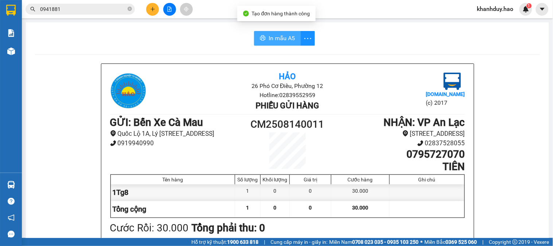
click at [287, 35] on span "In mẫu A5" at bounding box center [282, 38] width 26 height 9
